Goal: Use online tool/utility: Utilize a website feature to perform a specific function

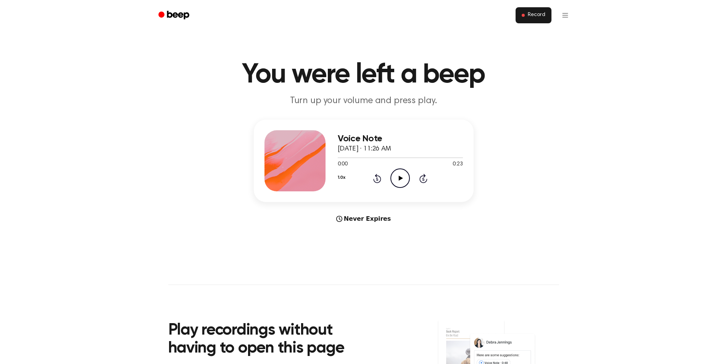
click at [534, 13] on span "Record" at bounding box center [536, 15] width 17 height 7
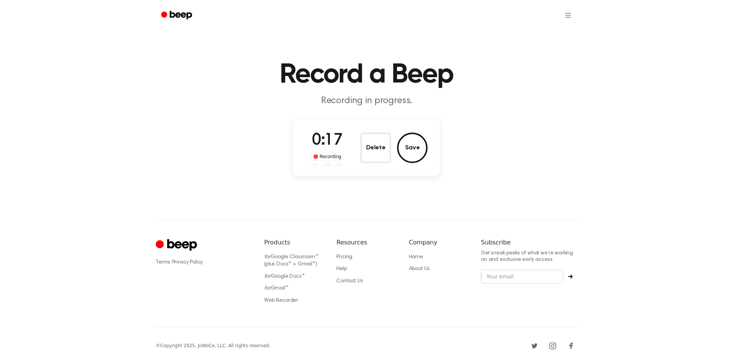
click at [412, 154] on button "Save" at bounding box center [412, 147] width 31 height 31
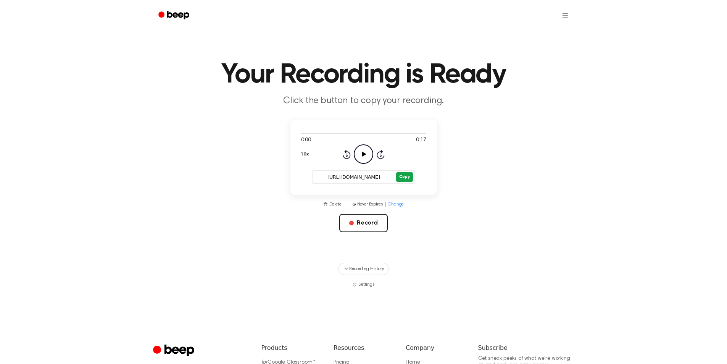
click at [402, 177] on button "Copy" at bounding box center [404, 177] width 16 height 10
drag, startPoint x: 369, startPoint y: 224, endPoint x: 320, endPoint y: 97, distance: 135.5
click at [369, 223] on button "Record" at bounding box center [363, 223] width 48 height 18
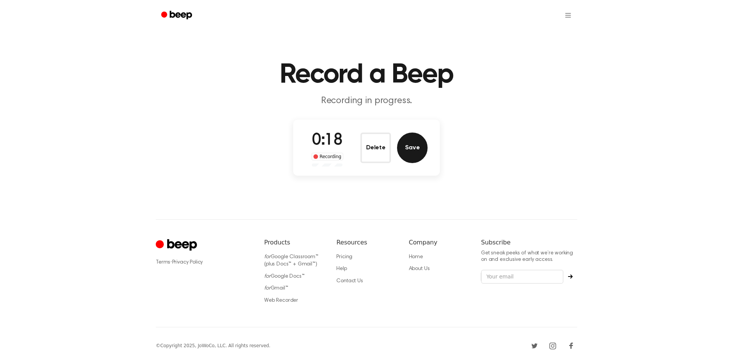
click at [411, 155] on button "Save" at bounding box center [412, 147] width 31 height 31
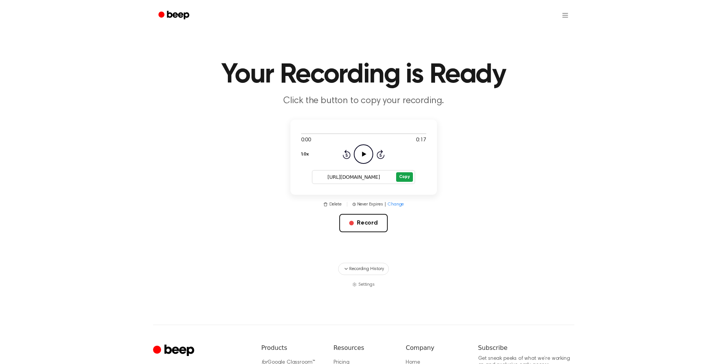
click at [406, 177] on button "Copy" at bounding box center [404, 177] width 16 height 10
click at [365, 225] on button "Record" at bounding box center [363, 223] width 48 height 18
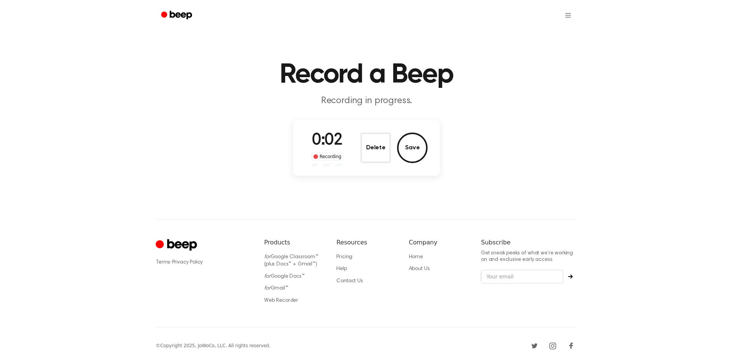
click at [384, 152] on button "Delete" at bounding box center [375, 147] width 31 height 31
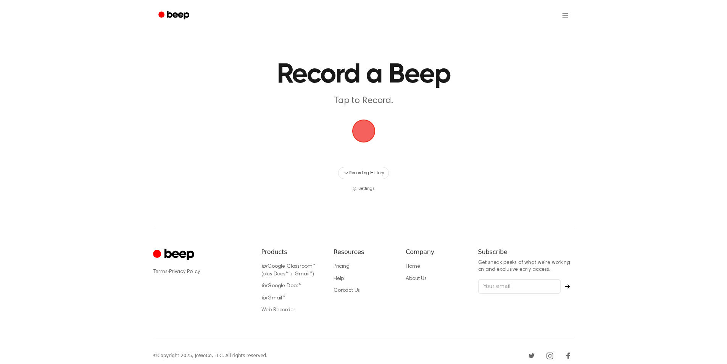
click at [361, 138] on span "button" at bounding box center [363, 131] width 43 height 43
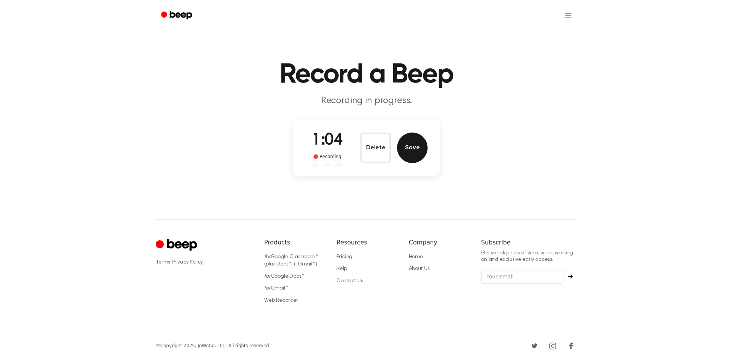
click at [415, 151] on button "Save" at bounding box center [412, 147] width 31 height 31
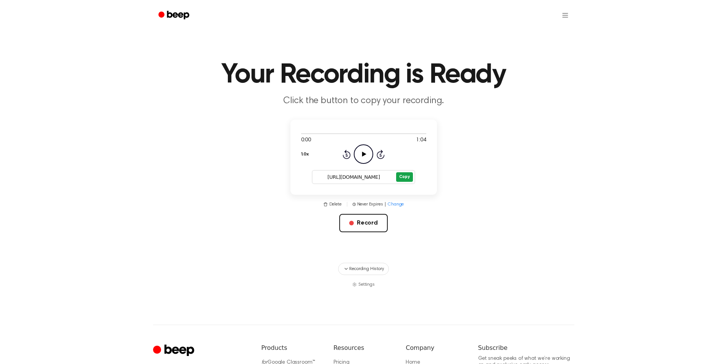
click at [403, 178] on button "Copy" at bounding box center [404, 177] width 16 height 10
drag, startPoint x: 374, startPoint y: 224, endPoint x: 381, endPoint y: 149, distance: 75.6
click at [374, 225] on button "Record" at bounding box center [363, 223] width 48 height 18
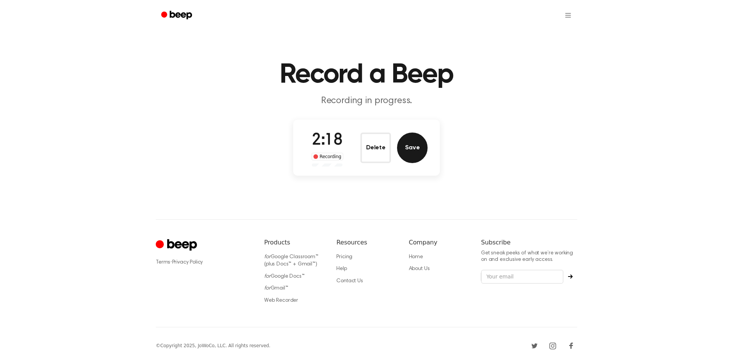
click at [407, 157] on button "Save" at bounding box center [412, 147] width 31 height 31
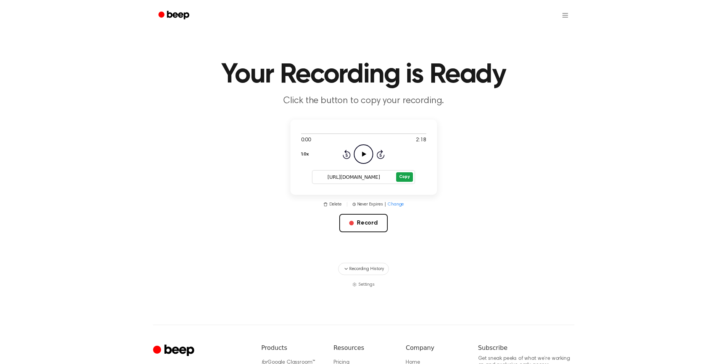
click at [407, 175] on button "Copy" at bounding box center [404, 177] width 16 height 10
click at [375, 226] on button "Record" at bounding box center [363, 223] width 48 height 18
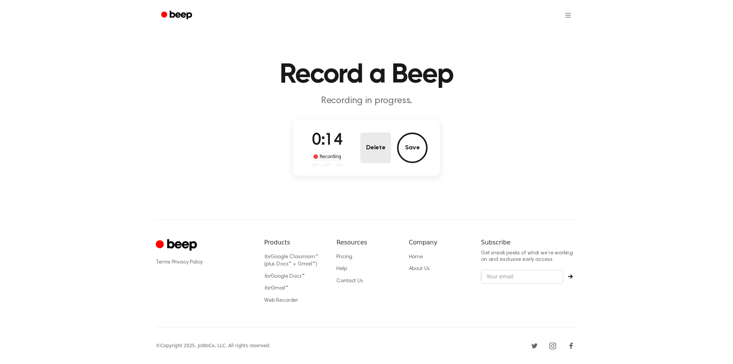
click at [374, 149] on button "Delete" at bounding box center [375, 147] width 31 height 31
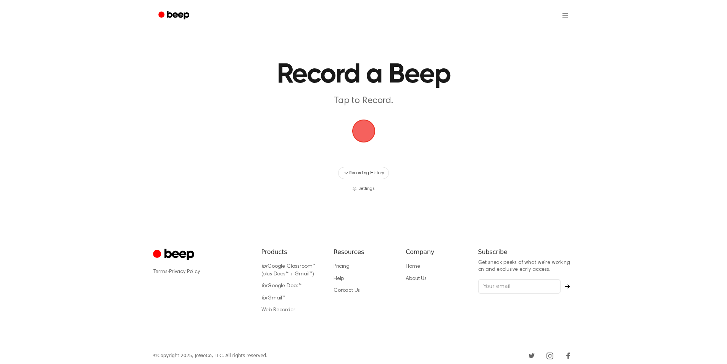
click at [365, 143] on span "button" at bounding box center [363, 131] width 26 height 26
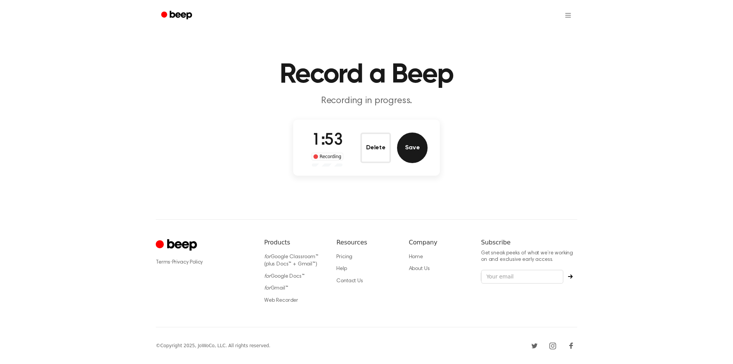
click at [407, 144] on button "Save" at bounding box center [412, 147] width 31 height 31
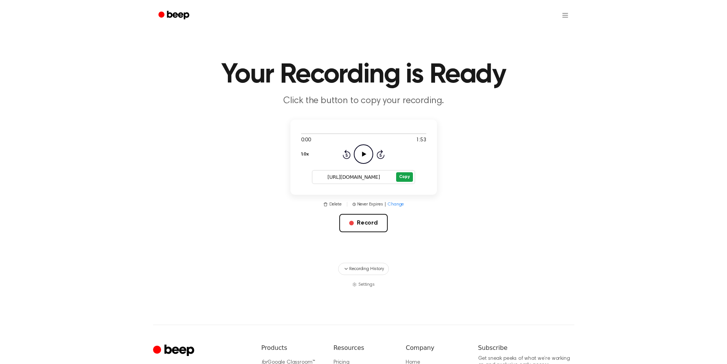
click at [406, 179] on button "Copy" at bounding box center [404, 177] width 16 height 10
drag, startPoint x: 361, startPoint y: 220, endPoint x: 385, endPoint y: 70, distance: 152.3
click at [360, 219] on button "Record" at bounding box center [363, 223] width 48 height 18
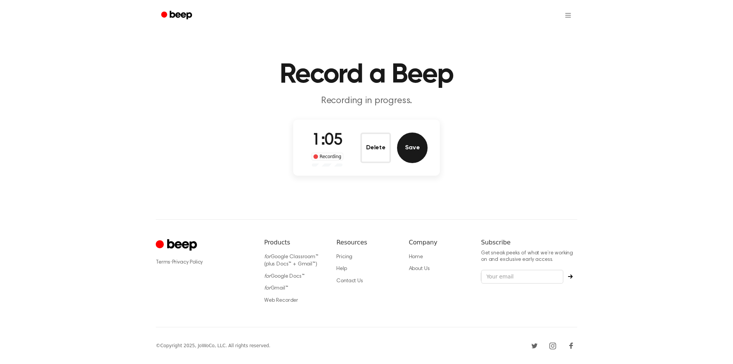
click at [409, 144] on button "Save" at bounding box center [412, 147] width 31 height 31
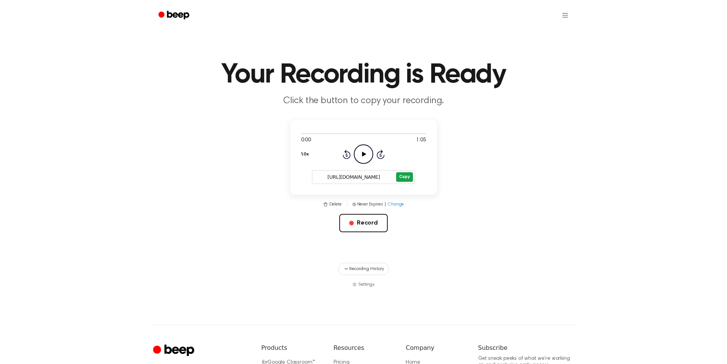
click at [403, 175] on button "Copy" at bounding box center [404, 177] width 16 height 10
click at [366, 224] on button "Record" at bounding box center [363, 223] width 48 height 18
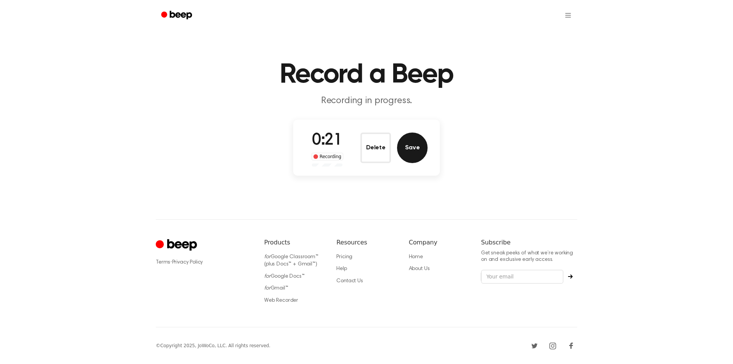
click at [410, 152] on button "Save" at bounding box center [412, 147] width 31 height 31
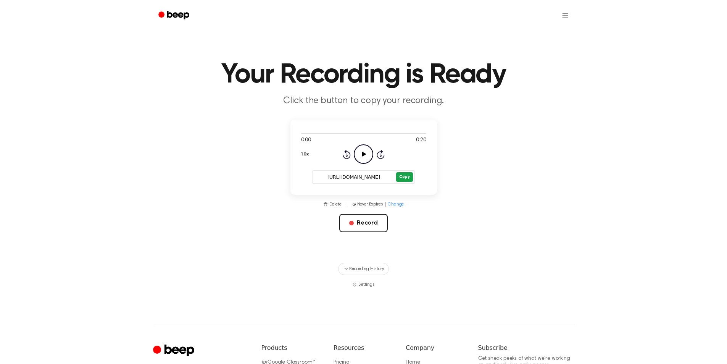
click at [401, 175] on button "Copy" at bounding box center [404, 177] width 16 height 10
click at [360, 228] on button "Record" at bounding box center [363, 223] width 48 height 18
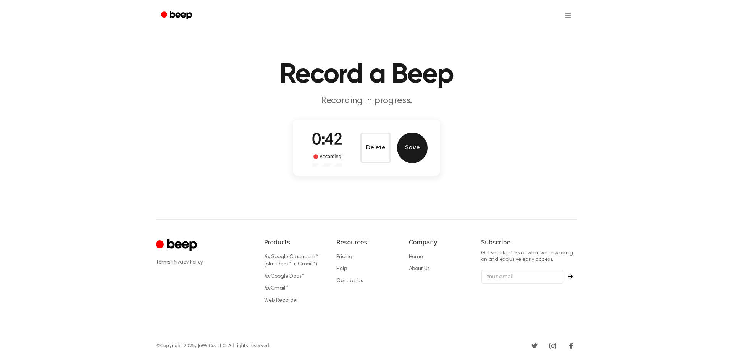
click at [412, 152] on button "Save" at bounding box center [412, 147] width 31 height 31
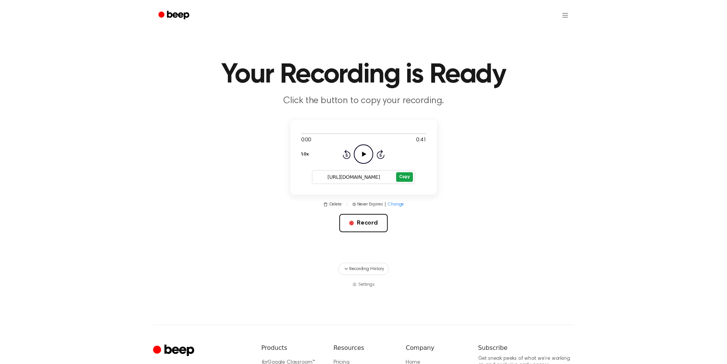
click at [403, 179] on button "Copy" at bounding box center [404, 177] width 16 height 10
click at [368, 224] on button "Record" at bounding box center [363, 223] width 48 height 18
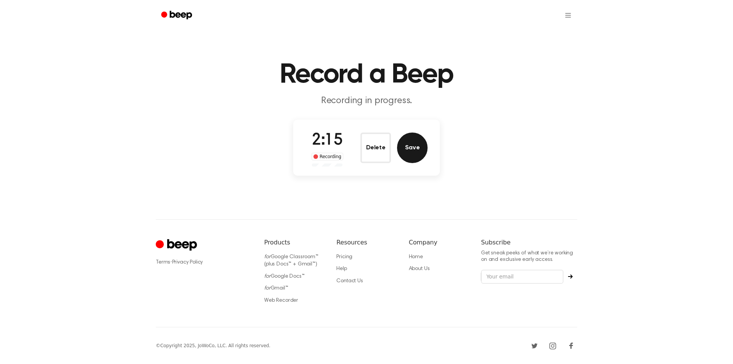
click at [402, 152] on button "Save" at bounding box center [412, 147] width 31 height 31
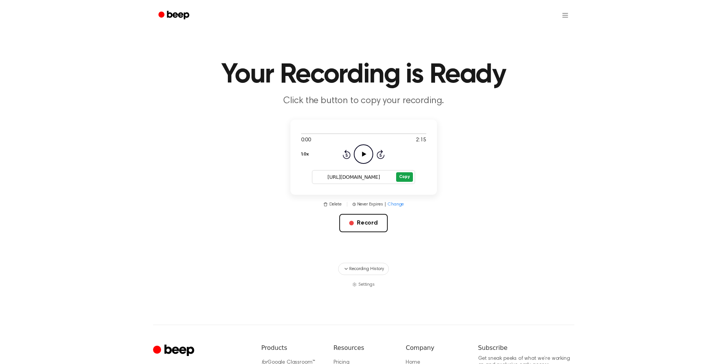
click at [402, 175] on button "Copy" at bounding box center [404, 177] width 16 height 10
click at [371, 223] on button "Record" at bounding box center [363, 223] width 48 height 18
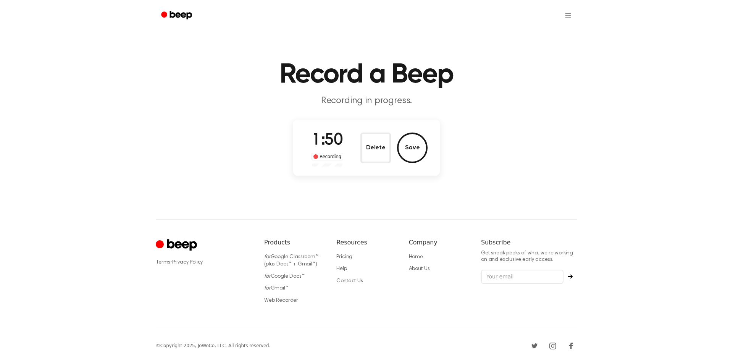
click at [408, 157] on button "Save" at bounding box center [412, 147] width 31 height 31
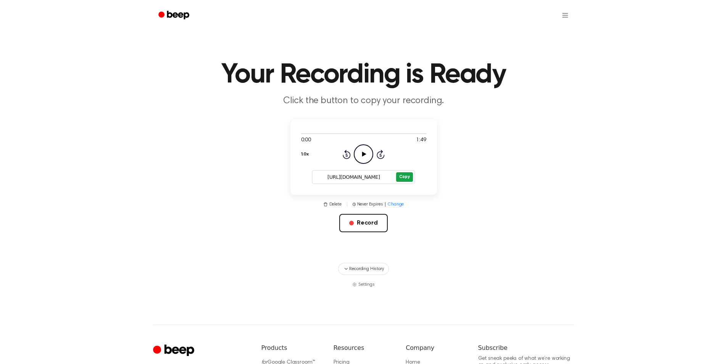
click at [402, 177] on button "Copy" at bounding box center [404, 177] width 16 height 10
click at [364, 223] on button "Record" at bounding box center [363, 223] width 48 height 18
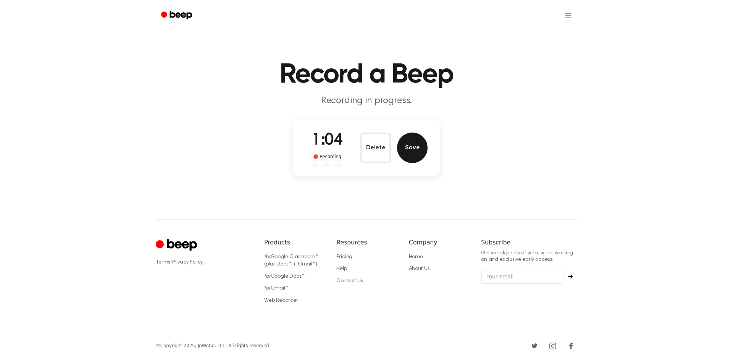
click at [418, 145] on button "Save" at bounding box center [412, 147] width 31 height 31
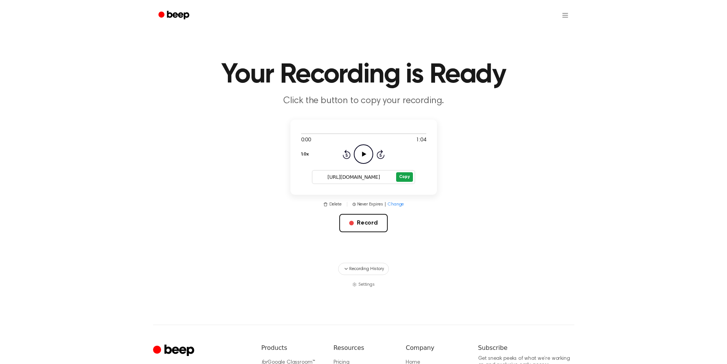
click at [407, 179] on button "Copy" at bounding box center [404, 177] width 16 height 10
click at [371, 226] on button "Record" at bounding box center [363, 223] width 48 height 18
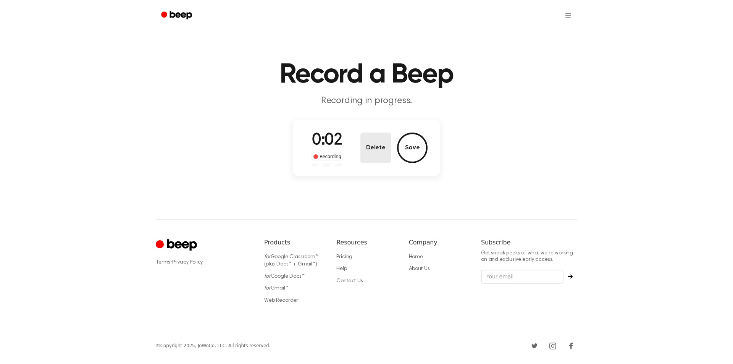
click at [382, 154] on button "Delete" at bounding box center [375, 147] width 31 height 31
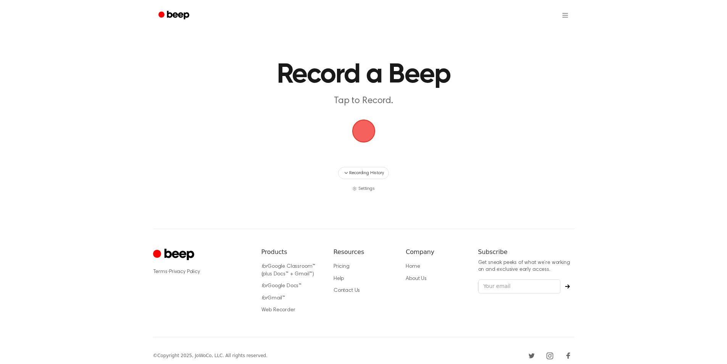
click at [368, 133] on span "button" at bounding box center [363, 130] width 29 height 29
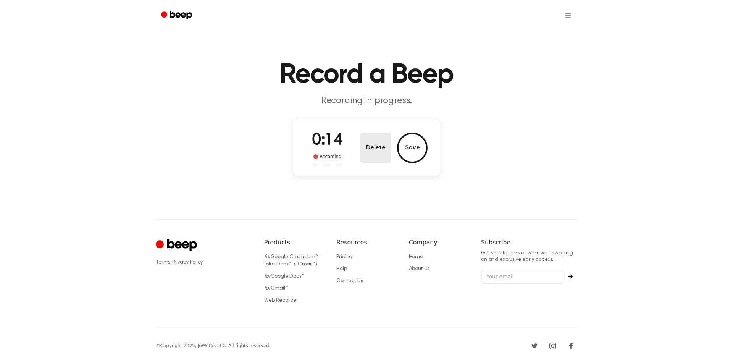
click at [379, 150] on button "Delete" at bounding box center [375, 147] width 31 height 31
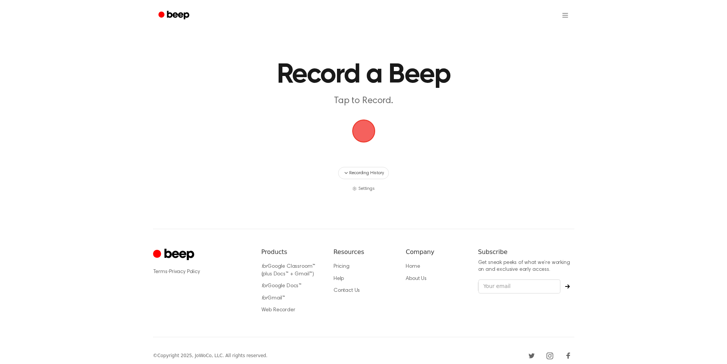
click at [367, 140] on span "button" at bounding box center [364, 131] width 31 height 31
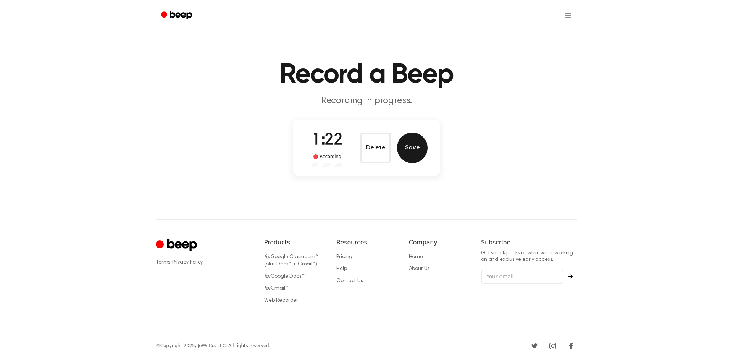
click at [412, 147] on button "Save" at bounding box center [412, 147] width 31 height 31
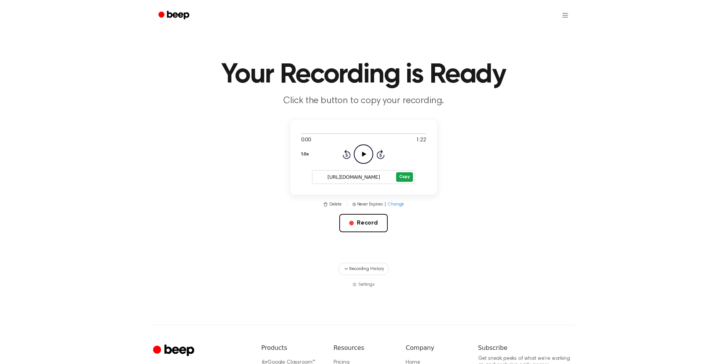
click at [400, 179] on button "Copy" at bounding box center [404, 177] width 16 height 10
click at [361, 224] on button "Record" at bounding box center [363, 223] width 48 height 18
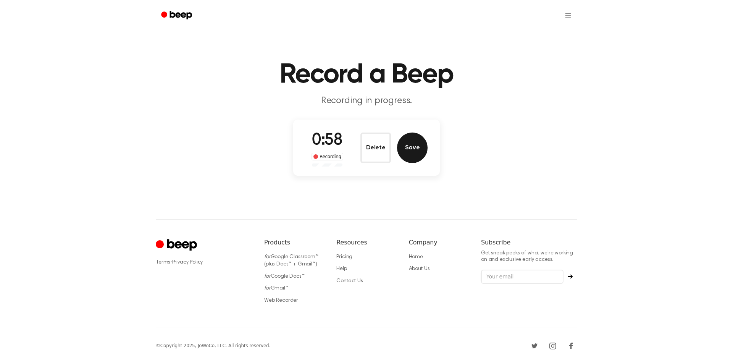
click at [416, 139] on button "Save" at bounding box center [412, 147] width 31 height 31
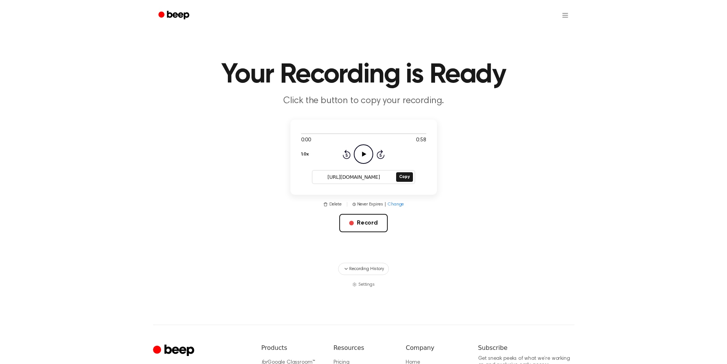
drag, startPoint x: 402, startPoint y: 179, endPoint x: 405, endPoint y: 82, distance: 97.0
click at [402, 179] on button "Copy" at bounding box center [404, 177] width 16 height 10
drag, startPoint x: 366, startPoint y: 223, endPoint x: 379, endPoint y: 162, distance: 61.9
click at [366, 223] on button "Record" at bounding box center [363, 223] width 48 height 18
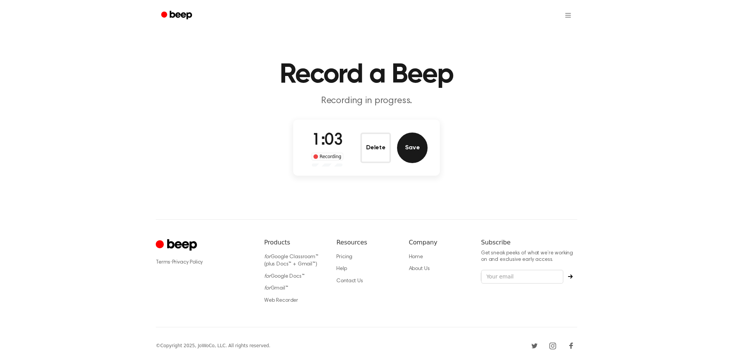
click at [402, 150] on button "Save" at bounding box center [412, 147] width 31 height 31
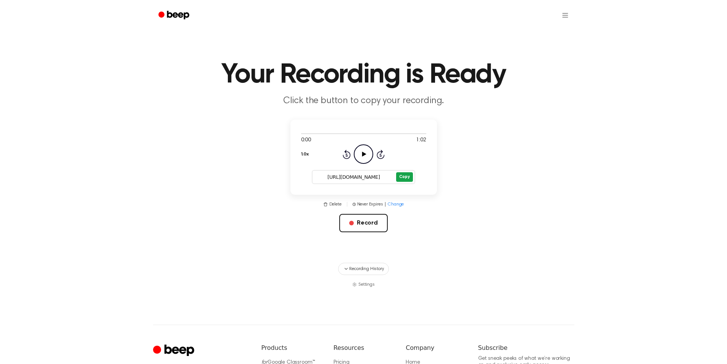
click at [406, 177] on button "Copy" at bounding box center [404, 177] width 16 height 10
click at [355, 222] on button "Record" at bounding box center [363, 223] width 48 height 18
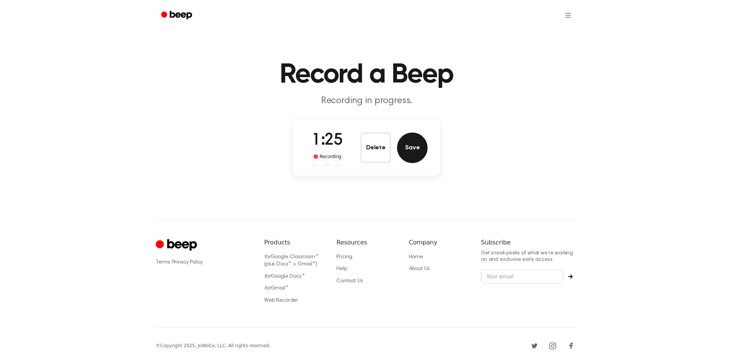
click at [416, 148] on button "Save" at bounding box center [412, 147] width 31 height 31
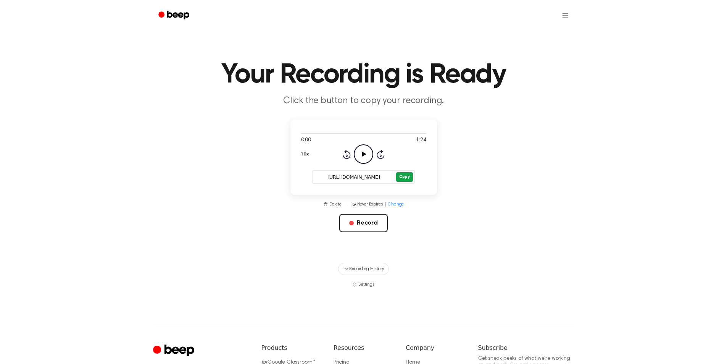
click at [405, 178] on button "Copy" at bounding box center [404, 177] width 16 height 10
click at [369, 223] on button "Record" at bounding box center [363, 223] width 48 height 18
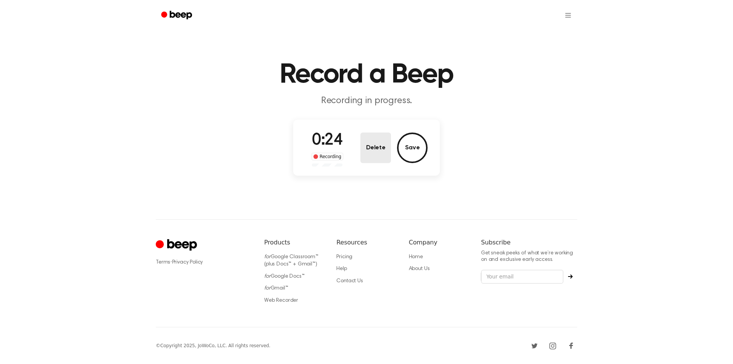
click at [380, 152] on button "Delete" at bounding box center [375, 147] width 31 height 31
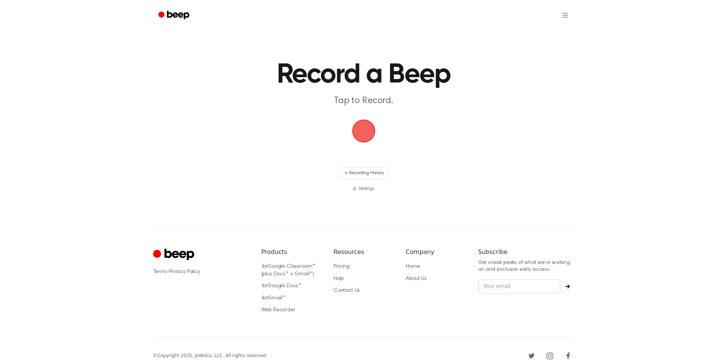
click at [364, 134] on span "button" at bounding box center [363, 131] width 26 height 26
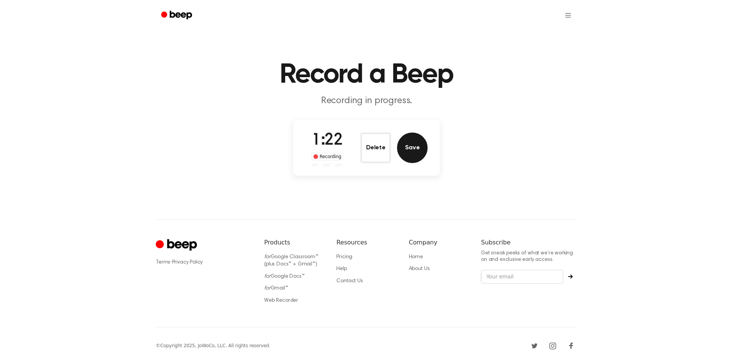
click at [418, 148] on button "Save" at bounding box center [412, 147] width 31 height 31
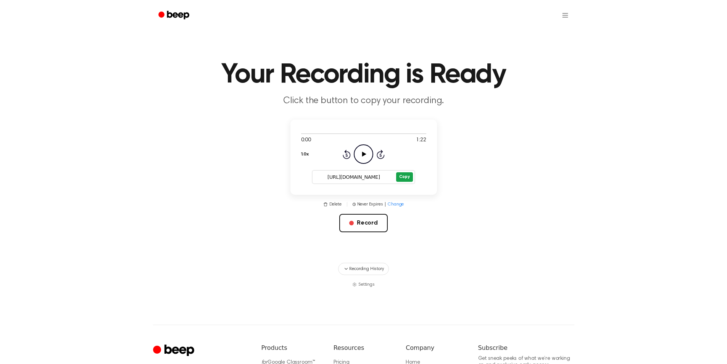
click at [403, 175] on button "Copy" at bounding box center [404, 177] width 16 height 10
click at [368, 234] on div "Record" at bounding box center [363, 235] width 48 height 43
click at [366, 223] on button "Record" at bounding box center [363, 223] width 48 height 18
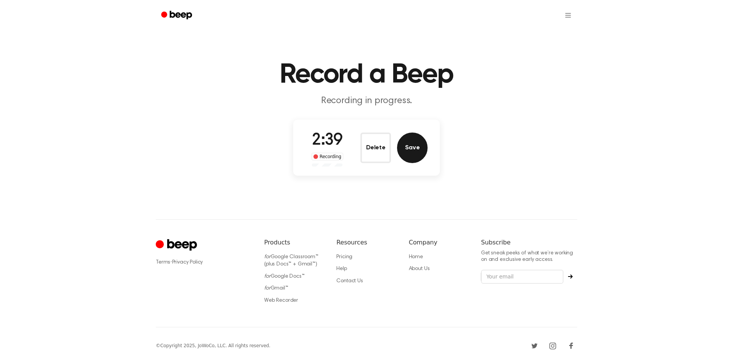
click at [417, 140] on button "Save" at bounding box center [412, 147] width 31 height 31
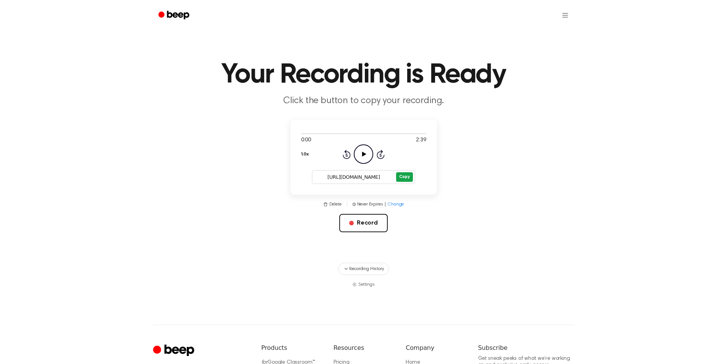
click at [399, 174] on button "Copy" at bounding box center [404, 177] width 16 height 10
